Goal: Task Accomplishment & Management: Use online tool/utility

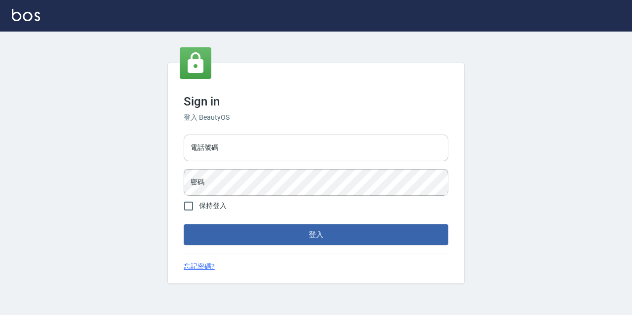
click at [238, 147] on input "電話號碼" at bounding box center [316, 148] width 265 height 27
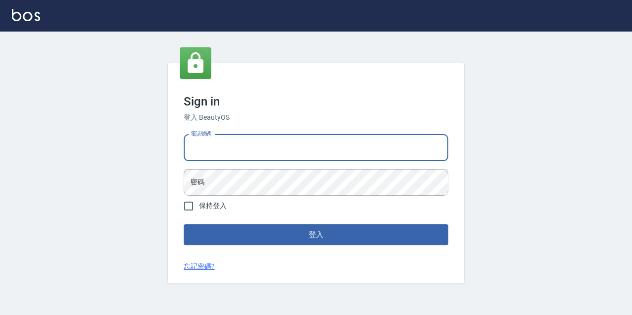
type input "0977888999"
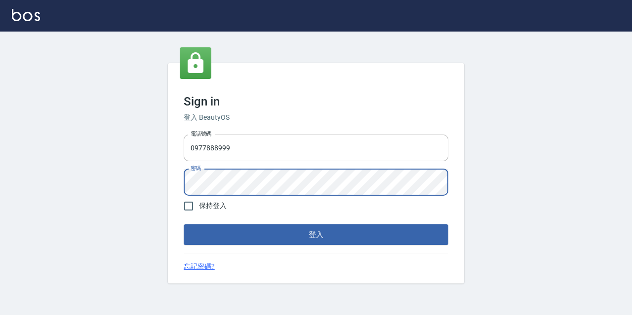
click at [184, 225] on button "登入" at bounding box center [316, 235] width 265 height 21
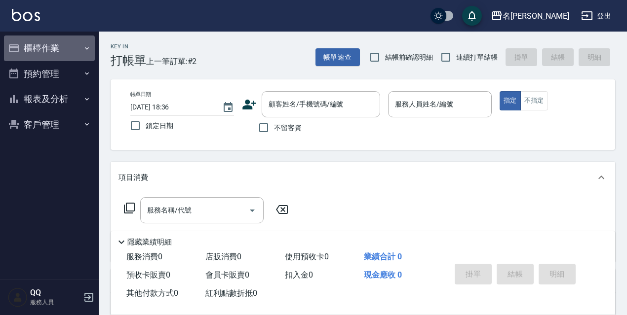
click at [13, 56] on button "櫃檯作業" at bounding box center [49, 49] width 91 height 26
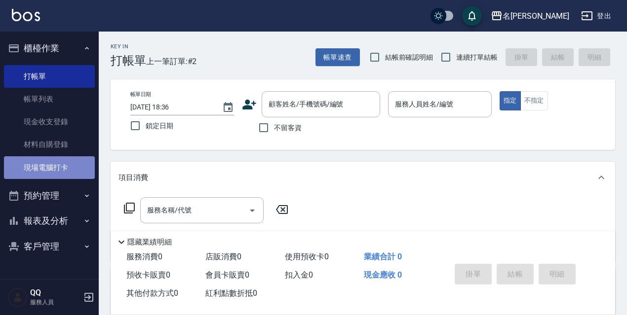
click at [58, 171] on link "現場電腦打卡" at bounding box center [49, 167] width 91 height 23
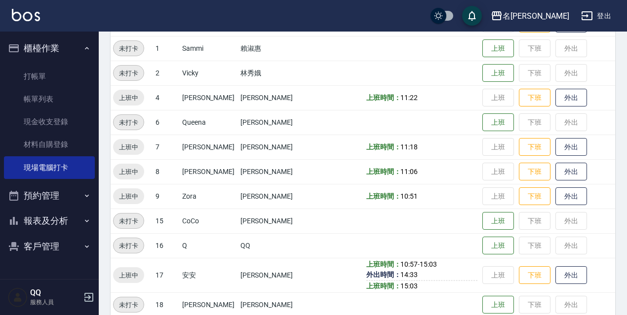
scroll to position [212, 0]
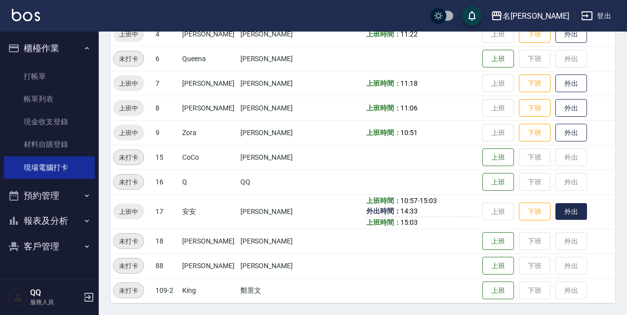
click at [561, 210] on button "外出" at bounding box center [571, 211] width 32 height 17
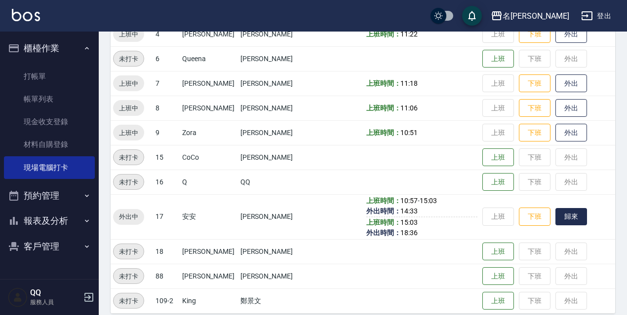
click at [568, 211] on button "歸來" at bounding box center [571, 216] width 32 height 17
